Goal: Complete application form

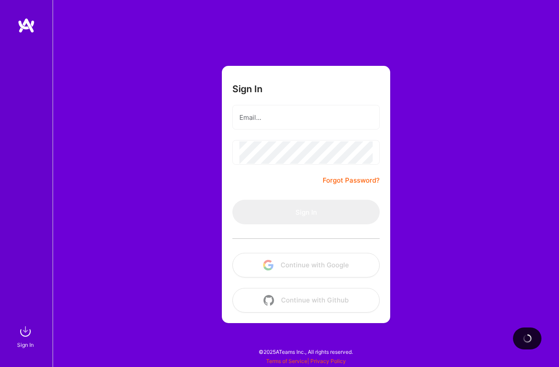
type input "[EMAIL_ADDRESS][DOMAIN_NAME]"
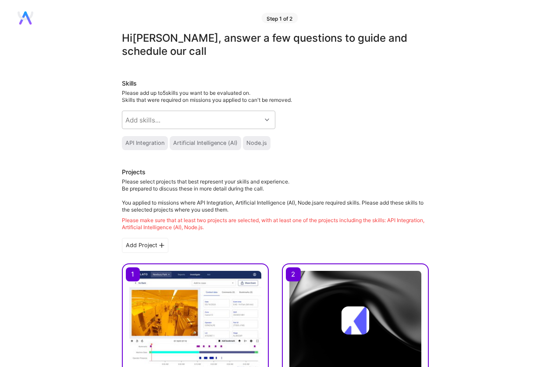
scroll to position [0, 0]
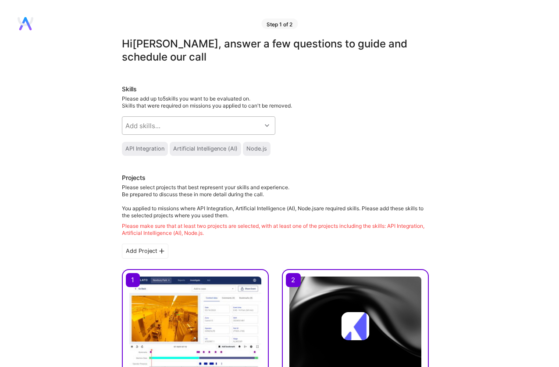
click at [175, 123] on div "Add skills..." at bounding box center [191, 126] width 139 height 18
click at [311, 135] on div "Skills Please add up to 5 skills you want to be evaluated on. Skills that were …" at bounding box center [275, 120] width 307 height 71
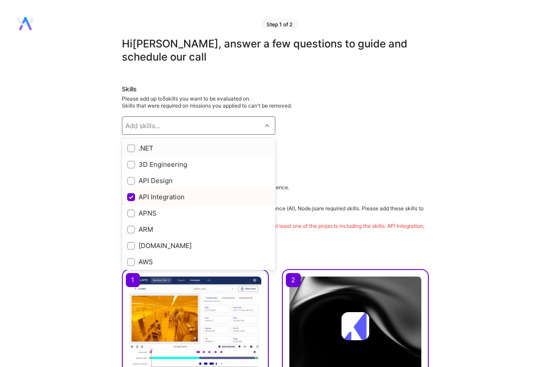
click at [181, 128] on div "Add skills..." at bounding box center [191, 126] width 139 height 18
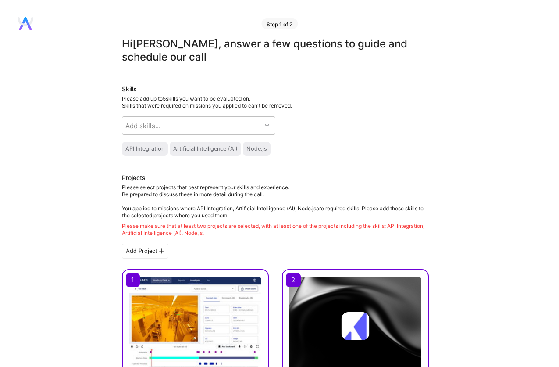
click at [189, 152] on div "Artificial Intelligence (AI)" at bounding box center [205, 148] width 64 height 7
click at [156, 150] on div "API Integration" at bounding box center [144, 148] width 39 height 7
click at [223, 150] on div "Artificial Intelligence (AI)" at bounding box center [205, 148] width 64 height 7
click at [250, 150] on div "Node.js" at bounding box center [256, 148] width 21 height 7
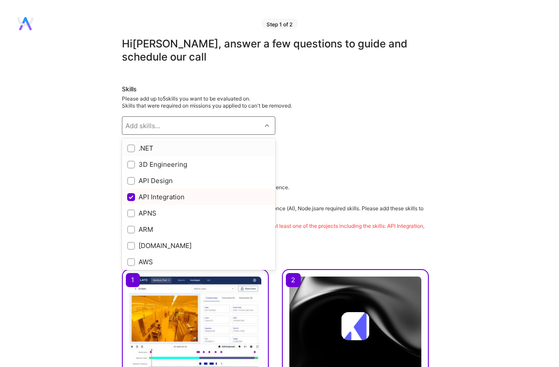
click at [234, 120] on div "Add skills..." at bounding box center [191, 126] width 139 height 18
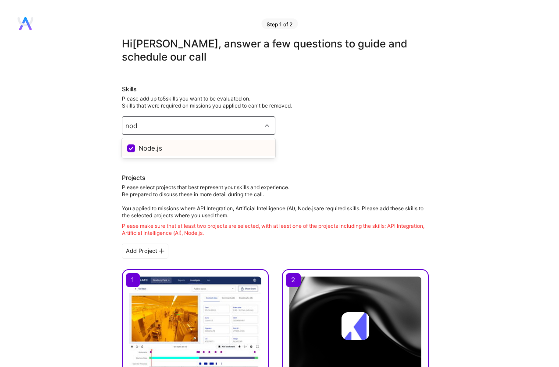
type input "node"
type input "elixir"
click at [217, 148] on div "Elixir" at bounding box center [198, 147] width 143 height 9
checkbox input "true"
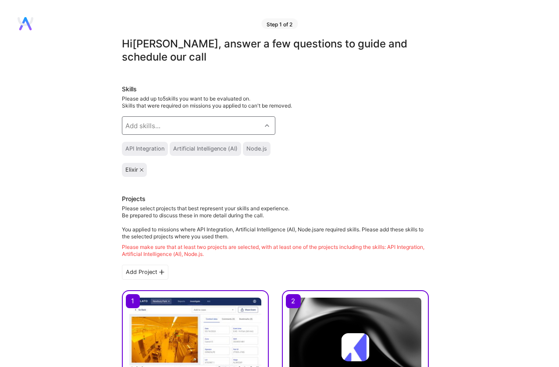
click at [221, 128] on div "Add skills..." at bounding box center [191, 126] width 139 height 18
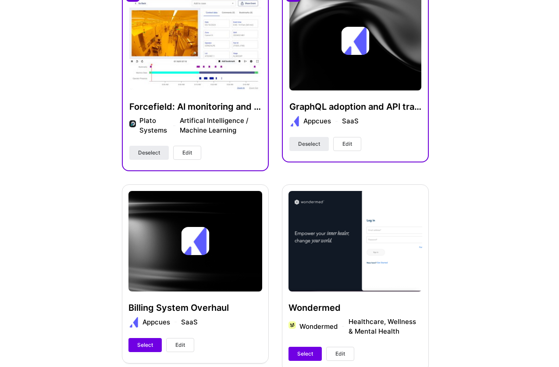
scroll to position [311, 0]
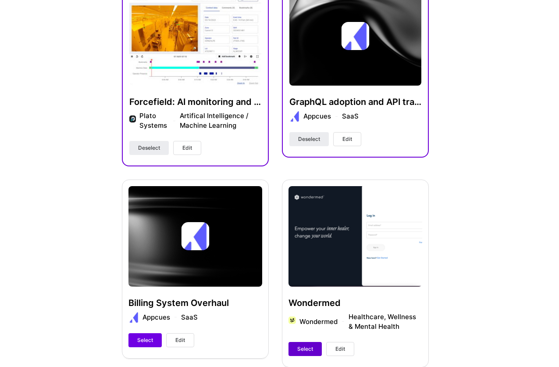
click at [308, 344] on button "Select" at bounding box center [305, 349] width 33 height 14
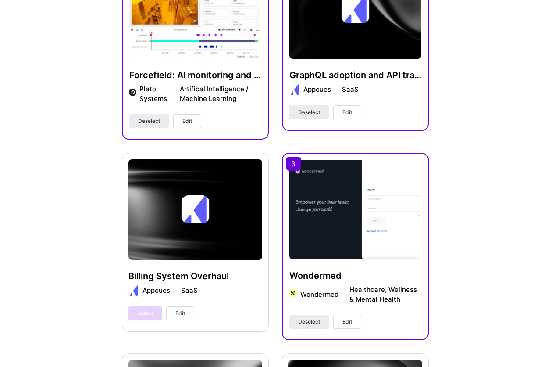
scroll to position [178, 0]
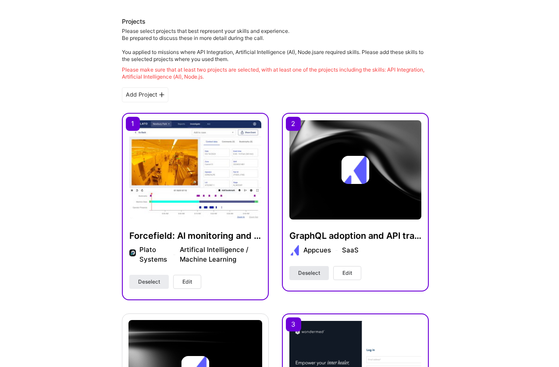
click at [318, 275] on span "Deselect" at bounding box center [309, 273] width 22 height 8
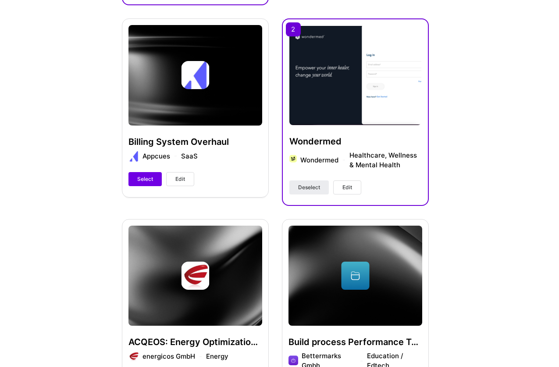
scroll to position [544, 0]
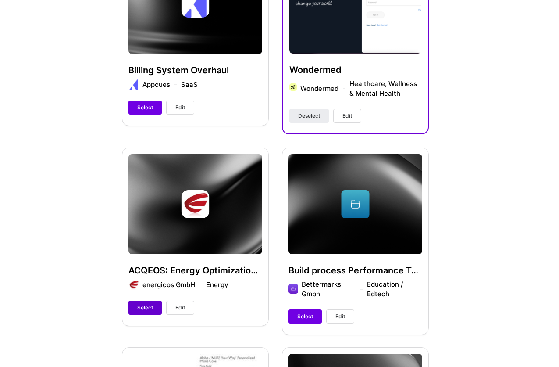
click at [141, 304] on span "Select" at bounding box center [145, 308] width 16 height 8
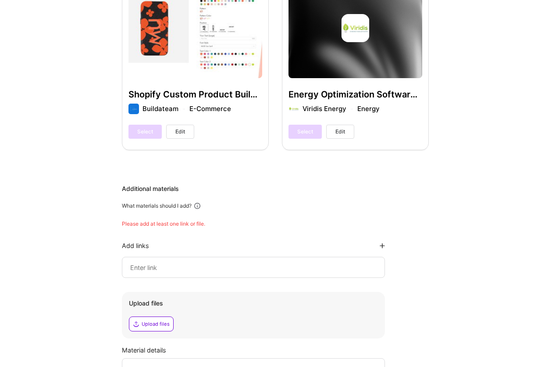
scroll to position [931, 0]
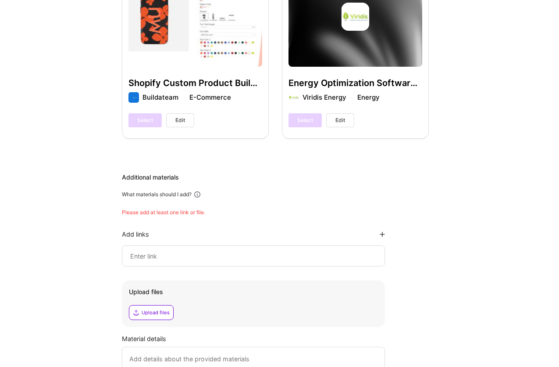
click at [180, 254] on input at bounding box center [253, 255] width 248 height 11
click at [165, 258] on input at bounding box center [253, 255] width 248 height 11
paste input "[URL][DOMAIN_NAME]"
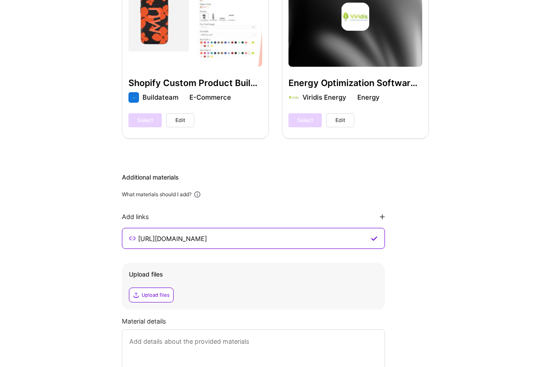
type input "[URL][DOMAIN_NAME]"
click at [383, 218] on icon at bounding box center [382, 216] width 5 height 5
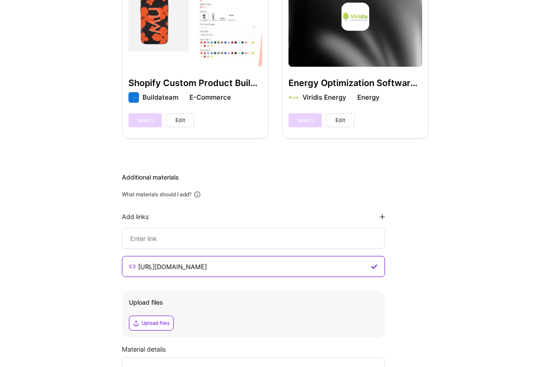
click at [217, 242] on input at bounding box center [253, 238] width 248 height 11
paste input "[URL][DOMAIN_NAME]"
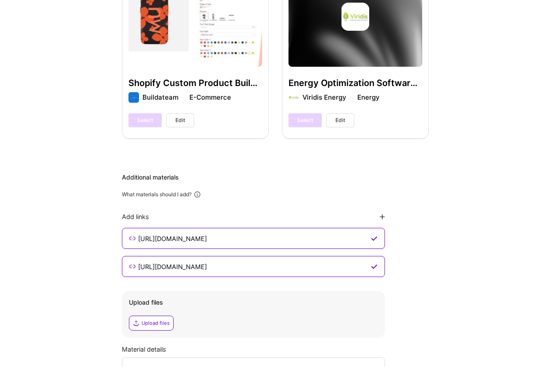
type input "[URL][DOMAIN_NAME]"
click at [427, 250] on div "Additional materials What materials should I add? Add links [URL][DOMAIN_NAME] …" at bounding box center [275, 296] width 307 height 246
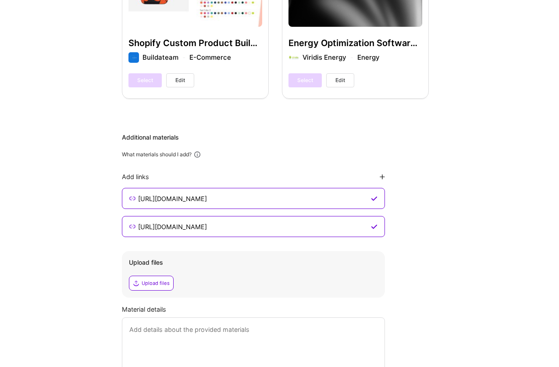
scroll to position [968, 0]
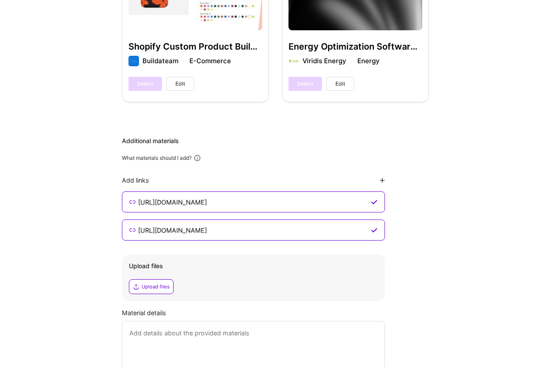
click at [427, 250] on div "Additional materials What materials should I add? Add links [URL][DOMAIN_NAME] …" at bounding box center [275, 259] width 307 height 246
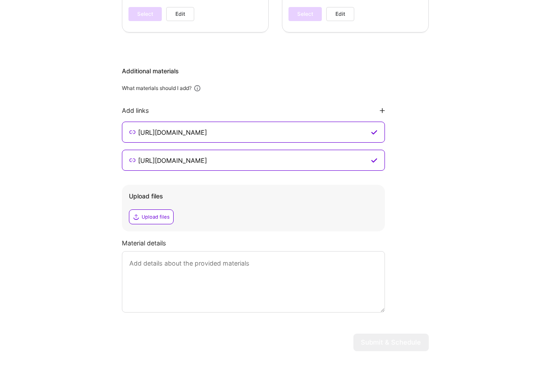
scroll to position [1058, 0]
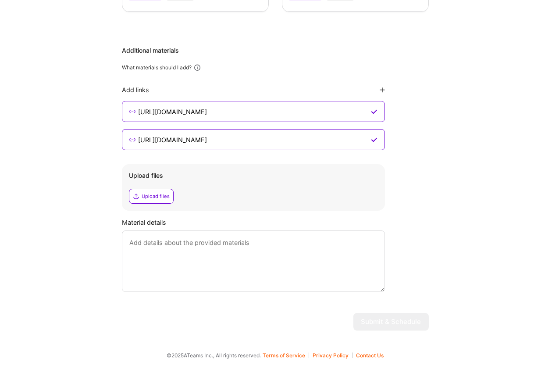
click at [275, 264] on textarea at bounding box center [253, 260] width 263 height 61
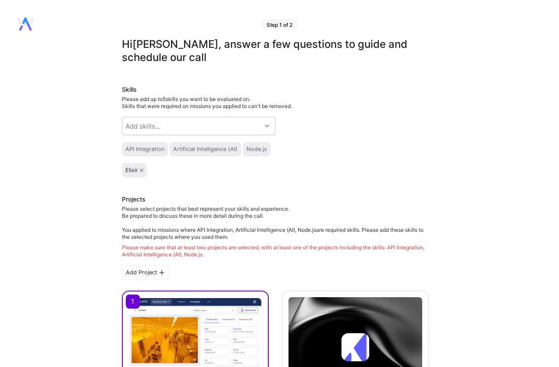
scroll to position [0, 0]
click at [416, 166] on div "Elixir" at bounding box center [275, 170] width 307 height 14
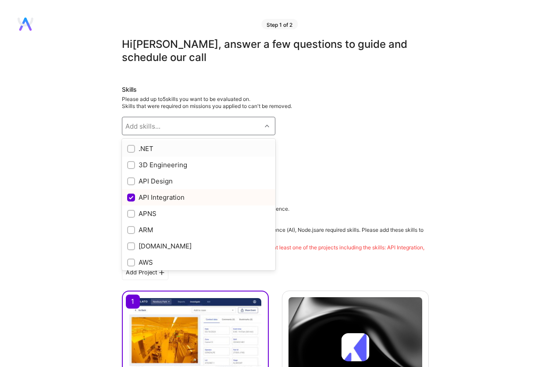
click at [233, 127] on div "Add skills..." at bounding box center [191, 126] width 139 height 18
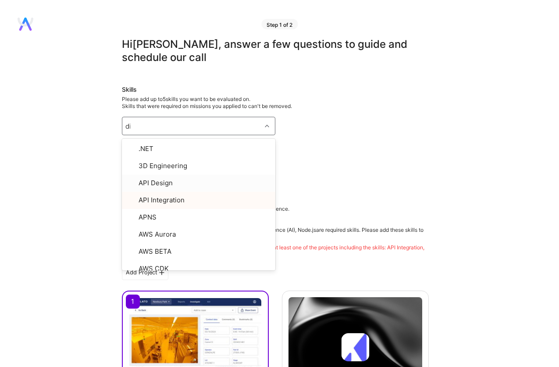
type input "dis"
click at [325, 171] on div "Elixir" at bounding box center [275, 170] width 307 height 14
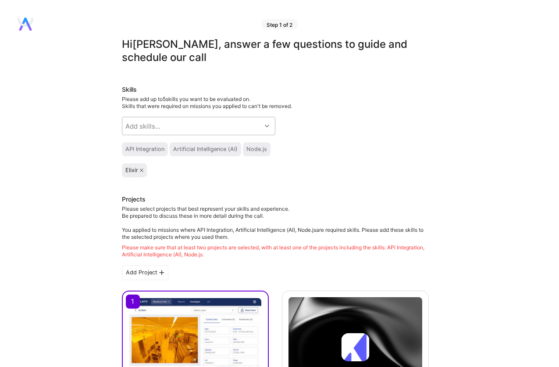
click at [250, 123] on div "Add skills..." at bounding box center [191, 126] width 139 height 18
type input "aws"
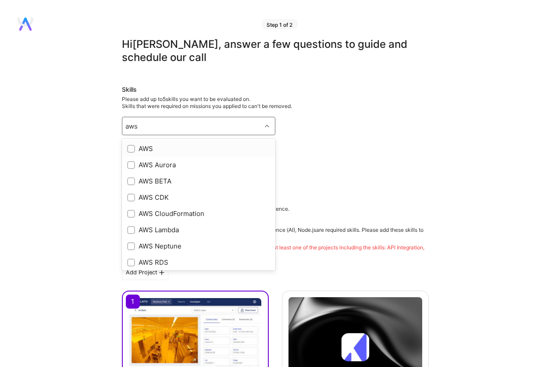
click at [199, 148] on div "AWS" at bounding box center [198, 148] width 143 height 9
checkbox input "true"
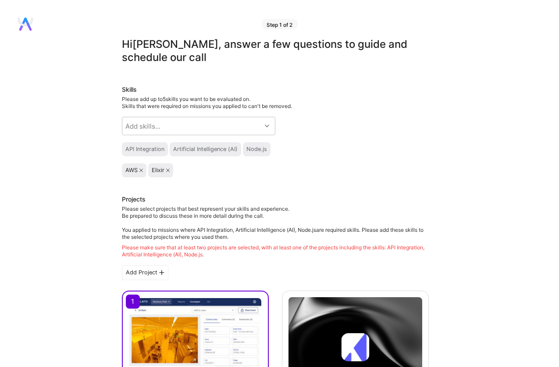
click at [311, 157] on div "Skills Please add up to 5 skills you want to be evaluated on. Skills that were …" at bounding box center [275, 131] width 307 height 92
click at [212, 125] on div "Add skills..." at bounding box center [191, 126] width 139 height 18
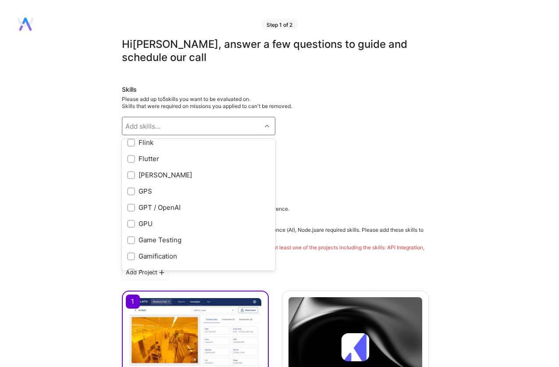
scroll to position [1995, 0]
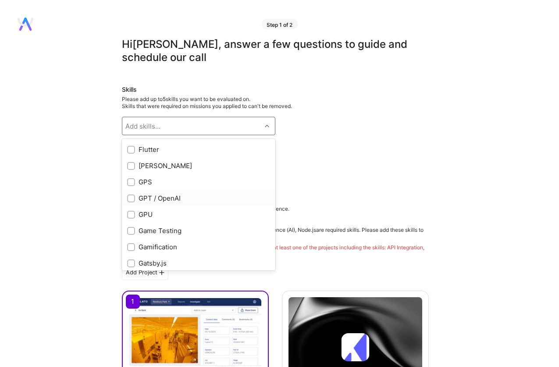
click at [246, 193] on div "GPT / OpenAI" at bounding box center [199, 198] width 154 height 16
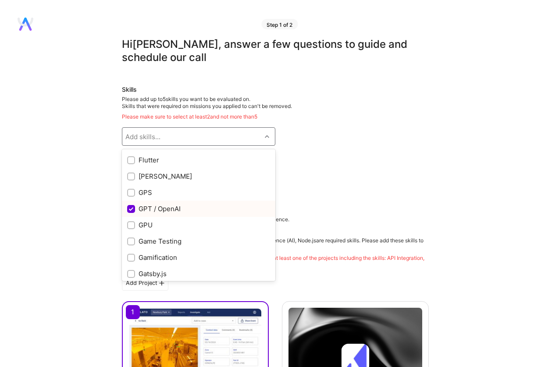
click at [254, 206] on div "GPT / OpenAI" at bounding box center [198, 208] width 143 height 9
click at [189, 210] on div "GPT / OpenAI" at bounding box center [198, 208] width 143 height 9
checkbox input "true"
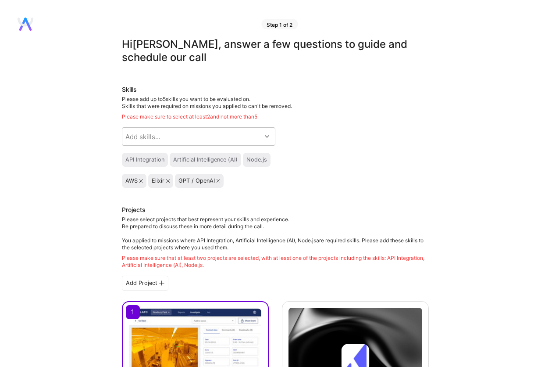
click at [298, 179] on div "AWS Elixir GPT / OpenAI" at bounding box center [275, 181] width 307 height 14
click at [218, 181] on icon at bounding box center [219, 181] width 4 height 4
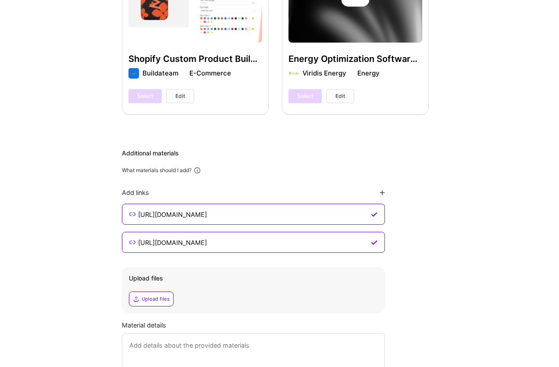
scroll to position [1058, 0]
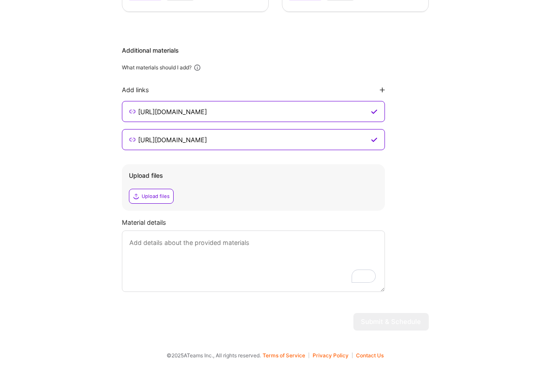
click at [379, 92] on div "Add links" at bounding box center [253, 90] width 263 height 8
click at [380, 90] on icon at bounding box center [382, 89] width 5 height 5
type input "[URL][DOMAIN_NAME]"
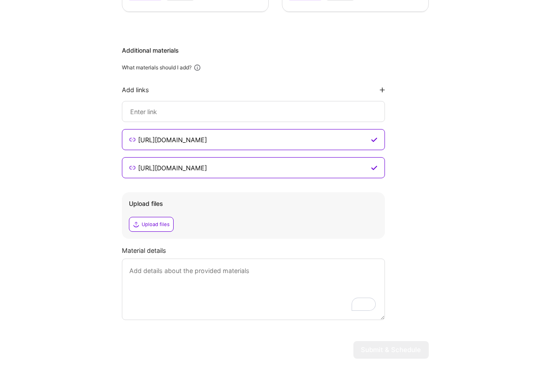
click at [300, 115] on input at bounding box center [253, 111] width 248 height 11
paste input "[URL][DOMAIN_NAME]"
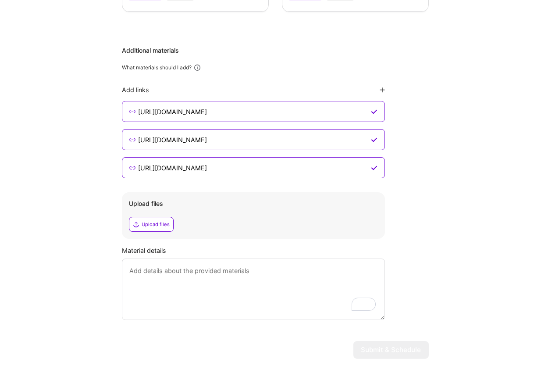
type input "[URL][DOMAIN_NAME]"
click at [324, 271] on textarea "To enrich screen reader interactions, please activate Accessibility in Grammarl…" at bounding box center [253, 288] width 263 height 61
click at [305, 277] on textarea "AI related work I've been doing on my personal blog" at bounding box center [253, 288] width 263 height 61
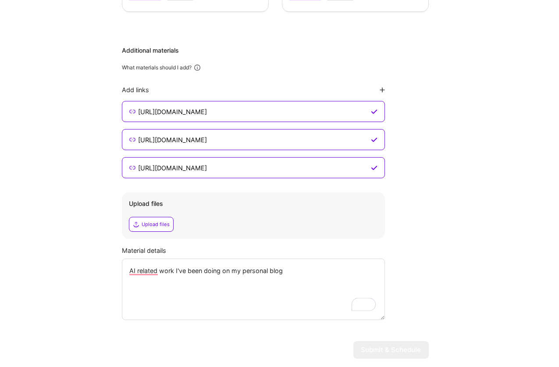
type textarea "AI related work I've been doing on my personal blog"
click at [406, 255] on div "Material details AI related work I've been doing on my personal blog" at bounding box center [275, 283] width 307 height 74
click at [163, 205] on div "Upload files" at bounding box center [253, 203] width 249 height 9
click at [150, 268] on textarea "AI related work I've been doing on my personal blog" at bounding box center [253, 288] width 263 height 61
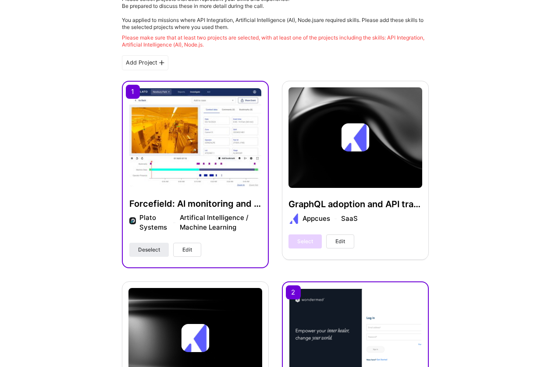
scroll to position [0, 0]
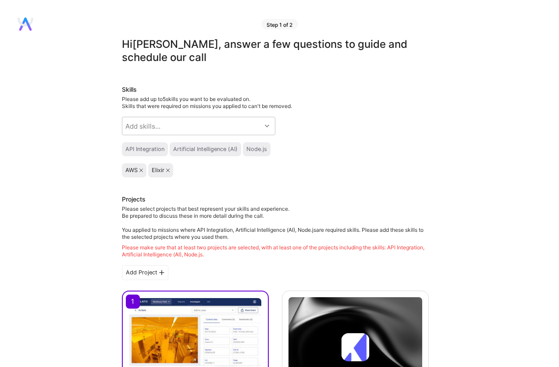
click at [207, 246] on div "Please make sure that at least two projects are selected, with at least one of …" at bounding box center [275, 251] width 307 height 14
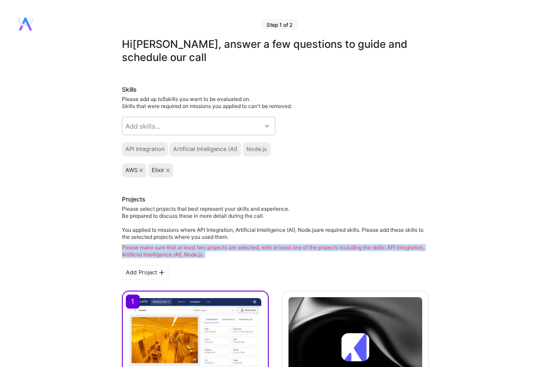
click at [207, 246] on div "Please make sure that at least two projects are selected, with at least one of …" at bounding box center [275, 251] width 307 height 14
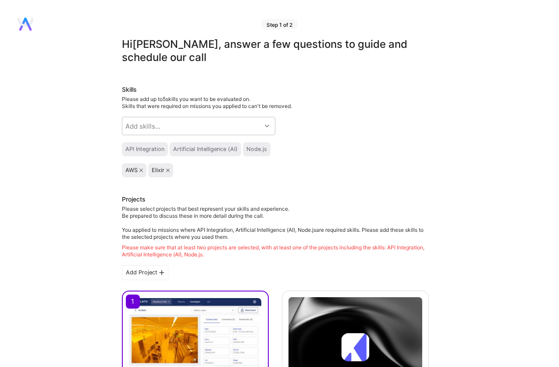
click at [381, 208] on div "Please select projects that best represent your skills and experience. Be prepa…" at bounding box center [275, 231] width 307 height 53
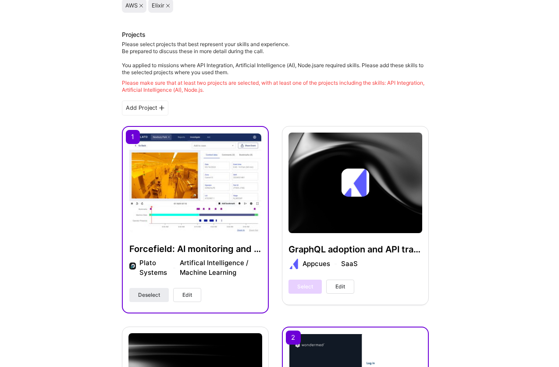
scroll to position [167, 0]
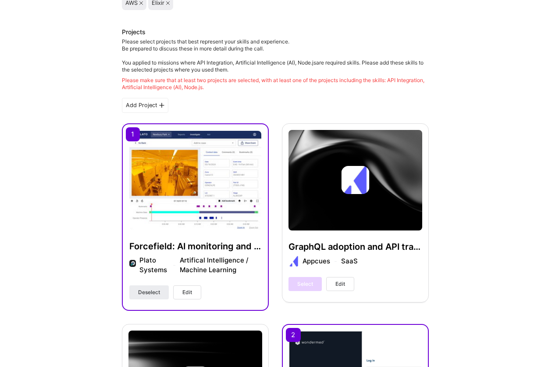
click at [186, 291] on span "Edit" at bounding box center [187, 292] width 10 height 8
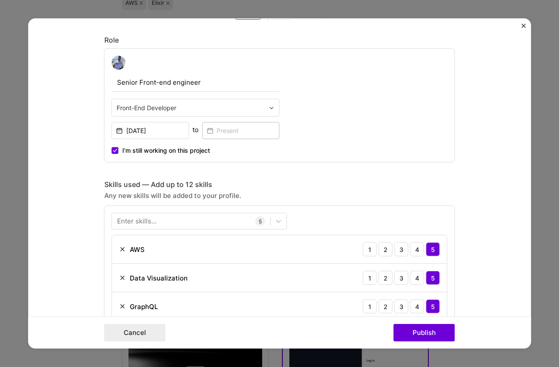
scroll to position [545, 0]
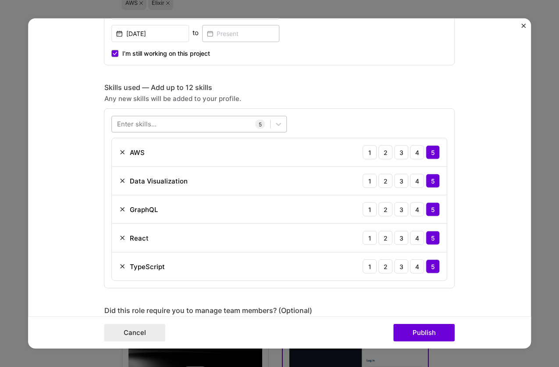
click at [210, 129] on div at bounding box center [191, 124] width 158 height 14
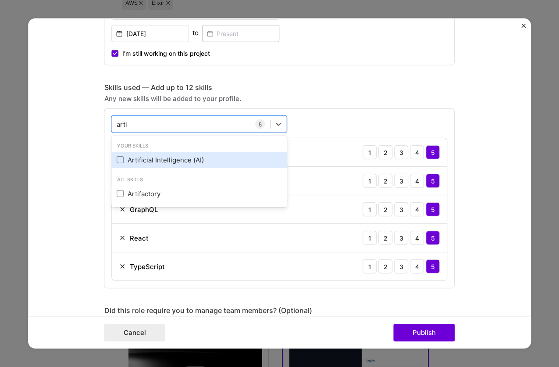
click at [203, 159] on div "Artificial Intelligence (AI)" at bounding box center [199, 159] width 165 height 9
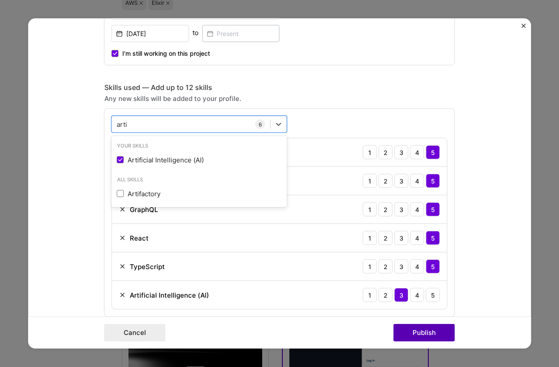
type input "arti"
click at [422, 330] on button "Publish" at bounding box center [424, 333] width 61 height 18
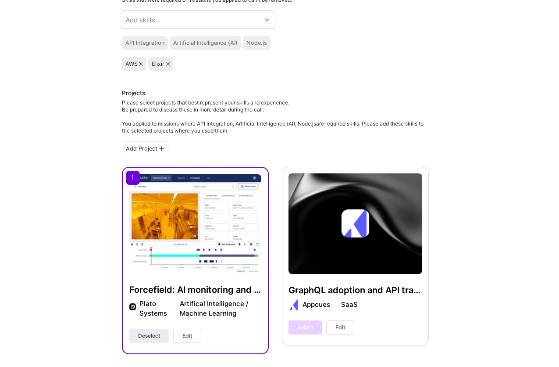
scroll to position [102, 0]
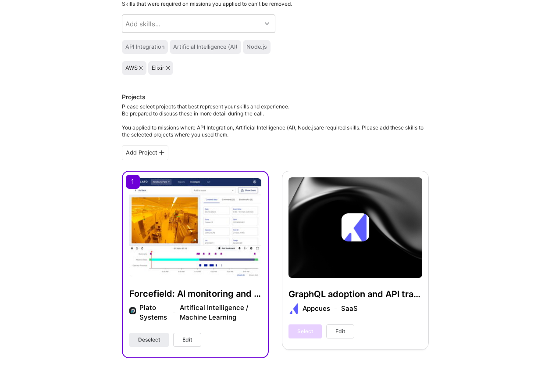
click at [233, 242] on img at bounding box center [195, 227] width 132 height 99
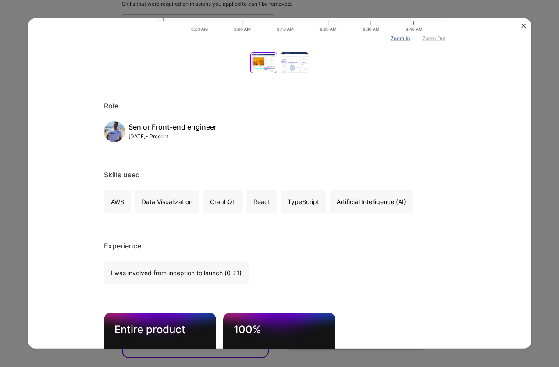
scroll to position [318, 0]
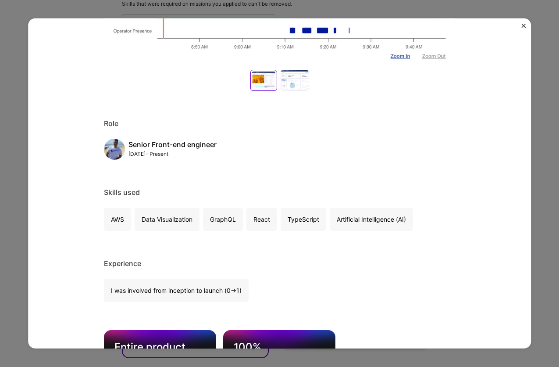
click at [548, 188] on div "Forcefield: AI monitoring and data visualization Plato Systems Artifical Intell…" at bounding box center [279, 183] width 559 height 367
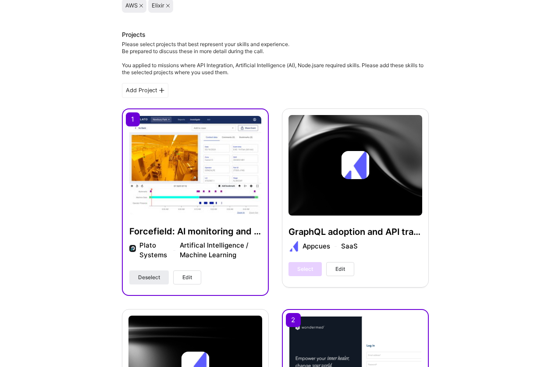
scroll to position [180, 0]
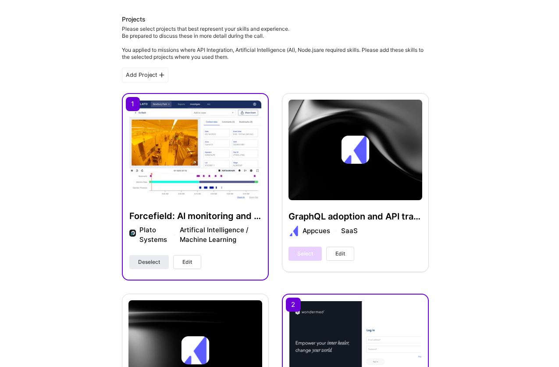
click at [189, 260] on span "Edit" at bounding box center [187, 262] width 10 height 8
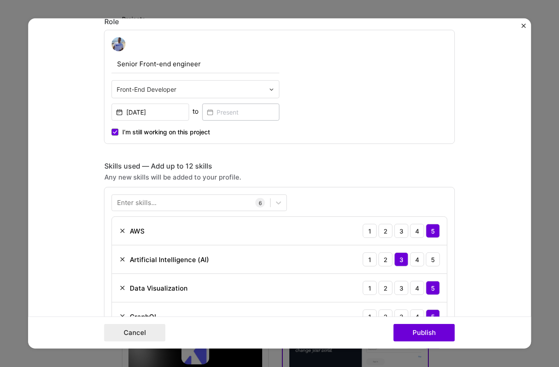
scroll to position [467, 0]
click at [215, 202] on div at bounding box center [191, 202] width 158 height 14
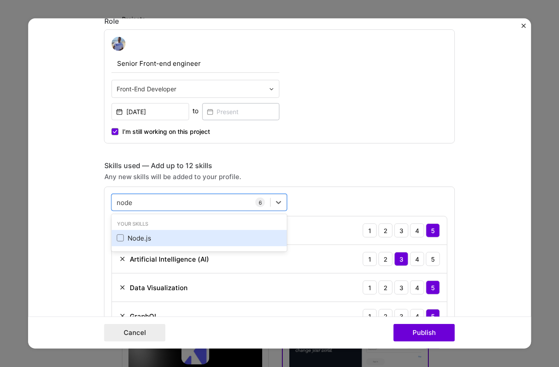
click at [199, 234] on div "Node.js" at bounding box center [199, 237] width 165 height 9
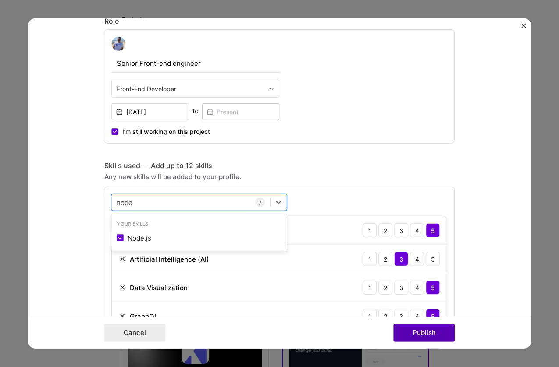
type input "node"
click at [425, 331] on button "Publish" at bounding box center [424, 333] width 61 height 18
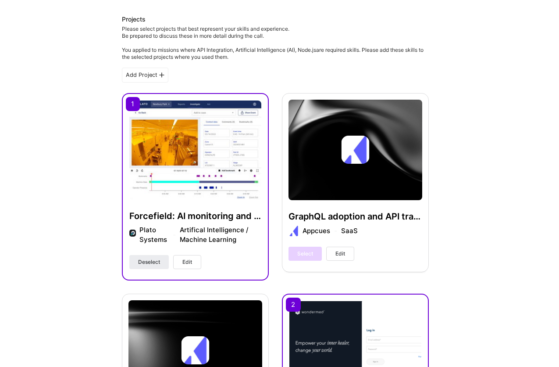
click at [182, 259] on button "Edit" at bounding box center [187, 262] width 28 height 14
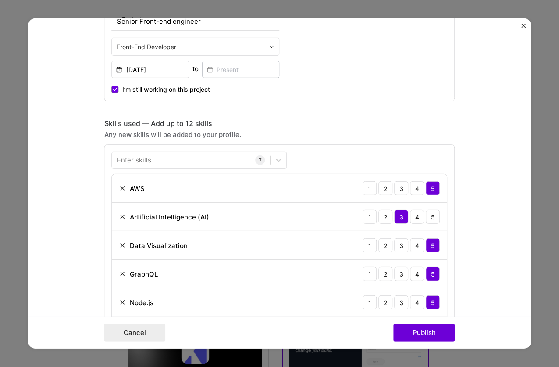
scroll to position [597, 0]
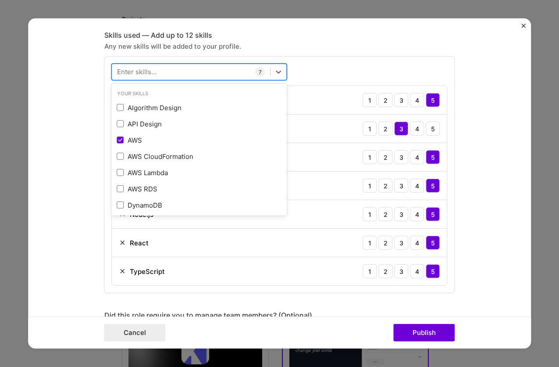
click at [184, 75] on div at bounding box center [191, 71] width 158 height 14
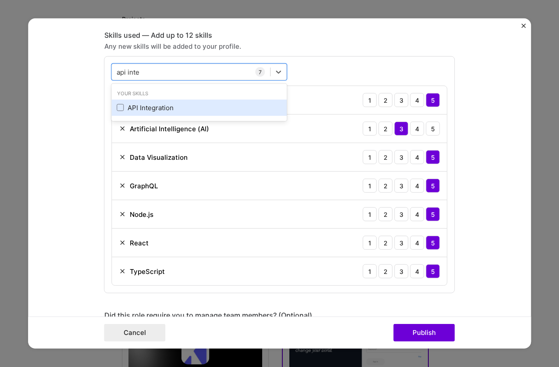
click at [182, 114] on div "API Integration" at bounding box center [199, 108] width 175 height 16
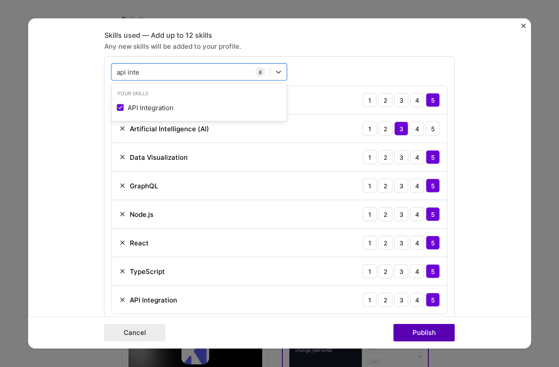
type input "api inte"
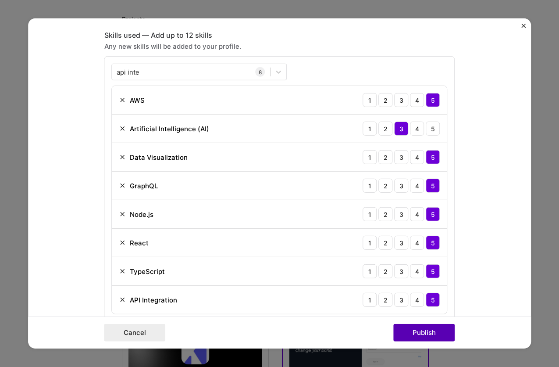
click at [422, 331] on button "Publish" at bounding box center [424, 333] width 61 height 18
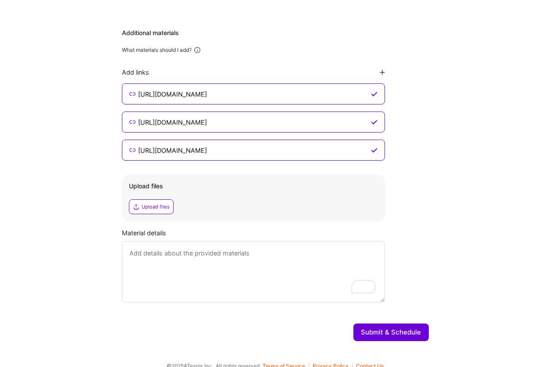
scroll to position [1059, 0]
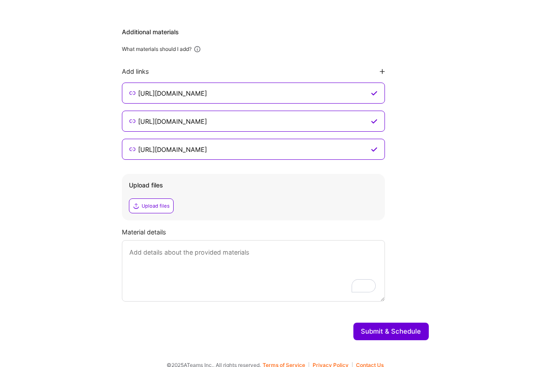
click at [280, 256] on textarea "To enrich screen reader interactions, please activate Accessibility in Grammarl…" at bounding box center [253, 270] width 263 height 61
type textarea "v"
paste textarea "AI related work I've been doing on my personal blog"
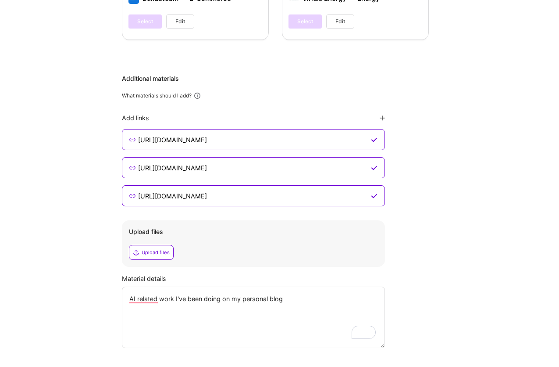
scroll to position [1007, 0]
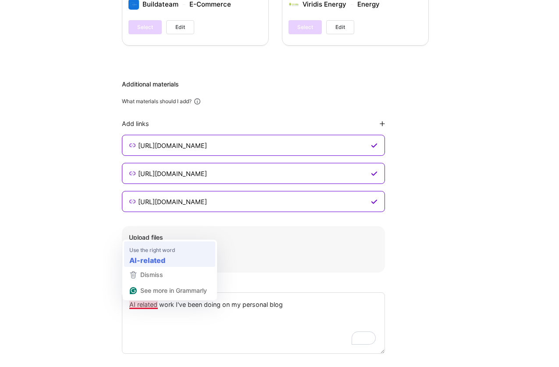
type textarea "AI-related work I've been doing on my personal blog"
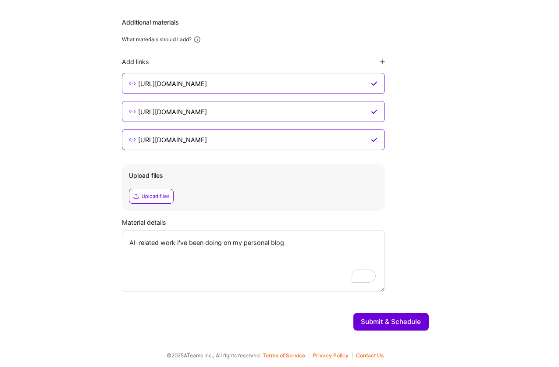
click at [409, 321] on button "Submit & Schedule" at bounding box center [391, 322] width 75 height 18
